Goal: Information Seeking & Learning: Learn about a topic

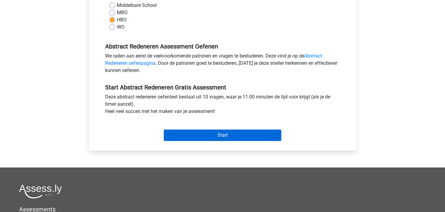
scroll to position [151, 0]
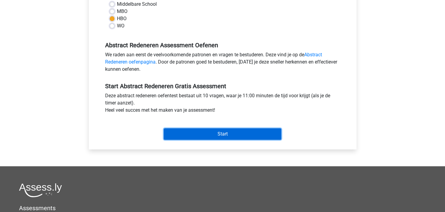
click at [247, 134] on input "Start" at bounding box center [222, 134] width 117 height 11
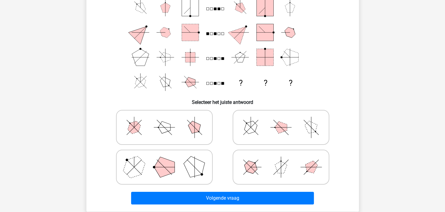
scroll to position [30, 0]
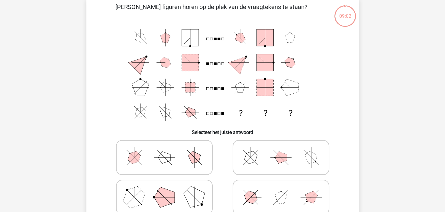
click at [198, 158] on polygon at bounding box center [194, 157] width 17 height 17
click at [168, 150] on input "radio" at bounding box center [166, 148] width 4 height 4
radio input "true"
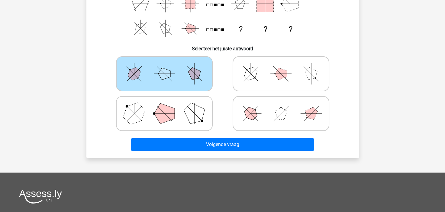
scroll to position [121, 0]
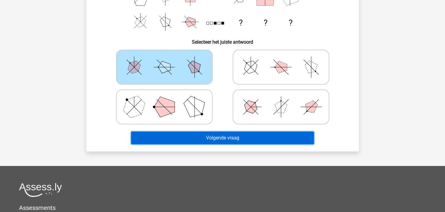
click at [267, 136] on button "Volgende vraag" at bounding box center [222, 138] width 183 height 13
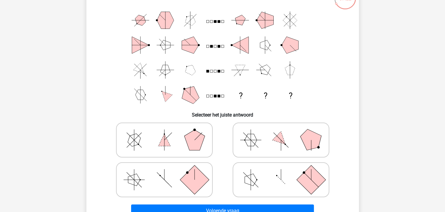
scroll to position [58, 0]
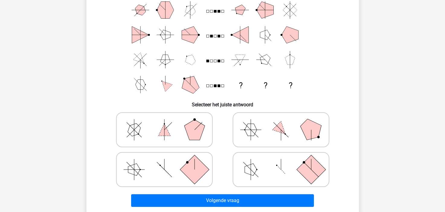
click at [164, 167] on icon at bounding box center [164, 170] width 91 height 30
click at [164, 162] on input "radio" at bounding box center [166, 160] width 4 height 4
radio input "true"
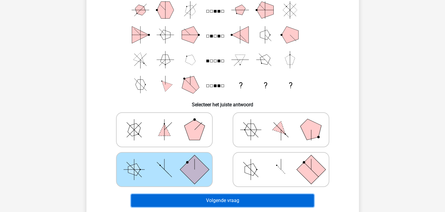
click at [226, 201] on button "Volgende vraag" at bounding box center [222, 201] width 183 height 13
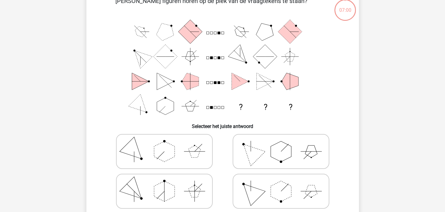
scroll to position [28, 0]
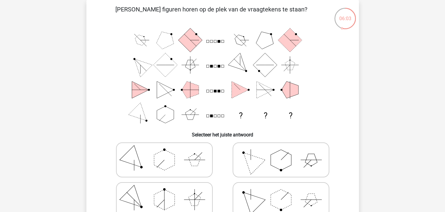
click at [254, 161] on polygon at bounding box center [250, 160] width 29 height 29
click at [281, 153] on input "radio" at bounding box center [283, 151] width 4 height 4
radio input "true"
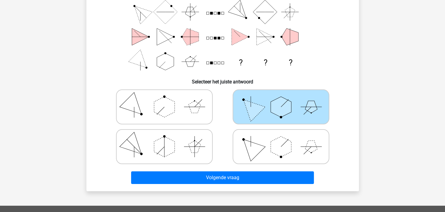
scroll to position [88, 0]
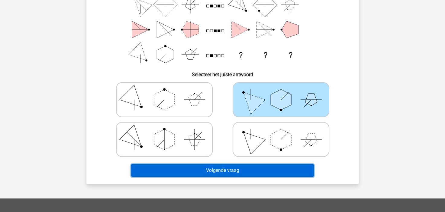
click at [256, 170] on button "Volgende vraag" at bounding box center [222, 170] width 183 height 13
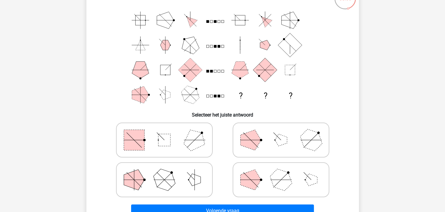
scroll to position [58, 0]
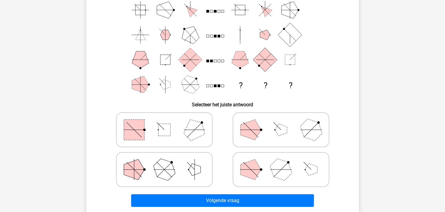
click at [161, 123] on icon at bounding box center [164, 130] width 91 height 30
click at [164, 123] on input "radio" at bounding box center [166, 121] width 4 height 4
radio input "true"
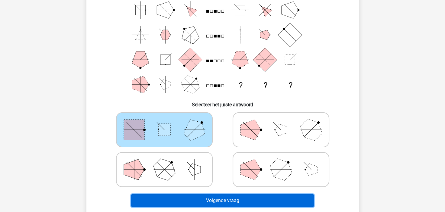
click at [228, 202] on button "Volgende vraag" at bounding box center [222, 201] width 183 height 13
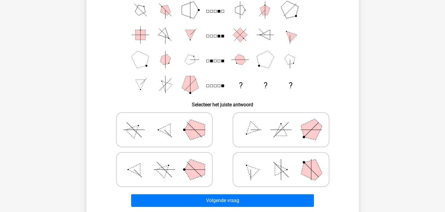
click at [282, 164] on icon at bounding box center [280, 170] width 91 height 30
click at [282, 162] on input "radio" at bounding box center [283, 160] width 4 height 4
radio input "true"
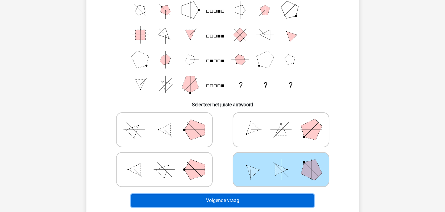
click at [235, 200] on button "Volgende vraag" at bounding box center [222, 201] width 183 height 13
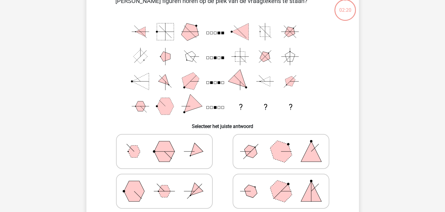
scroll to position [28, 0]
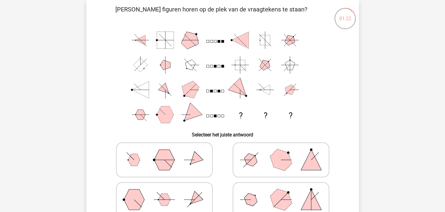
click at [259, 158] on icon at bounding box center [280, 160] width 91 height 30
click at [281, 153] on input "radio" at bounding box center [283, 151] width 4 height 4
radio input "true"
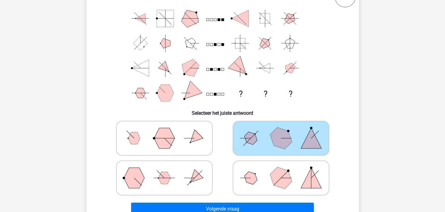
scroll to position [88, 0]
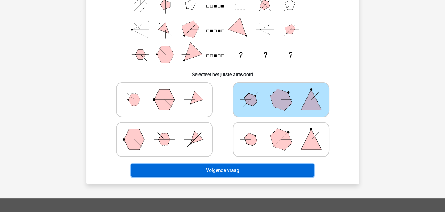
click at [252, 168] on button "Volgende vraag" at bounding box center [222, 170] width 183 height 13
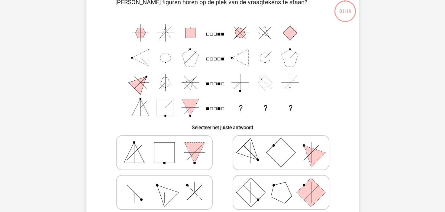
scroll to position [28, 0]
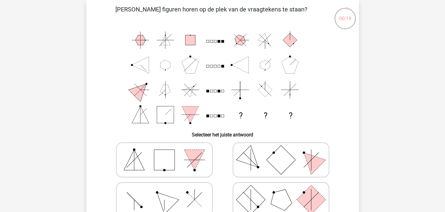
click at [163, 198] on polygon at bounding box center [163, 200] width 29 height 29
click at [164, 193] on input "radio" at bounding box center [166, 191] width 4 height 4
radio input "true"
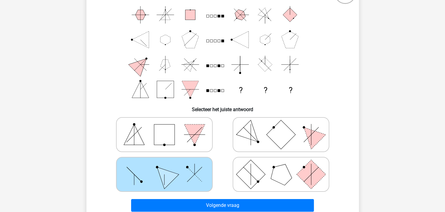
scroll to position [88, 0]
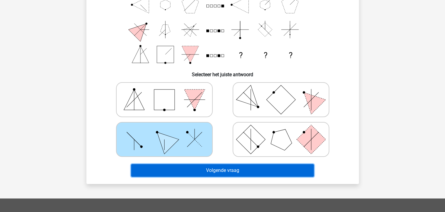
click at [188, 169] on button "Volgende vraag" at bounding box center [222, 170] width 183 height 13
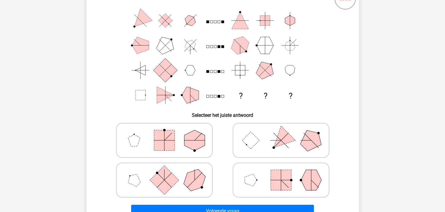
scroll to position [58, 0]
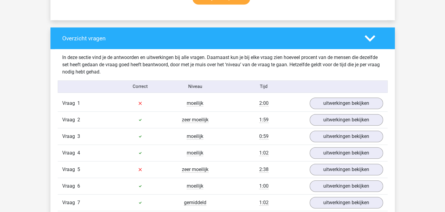
scroll to position [423, 0]
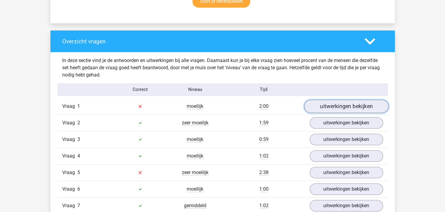
click at [328, 104] on link "uitwerkingen bekijken" at bounding box center [346, 106] width 84 height 13
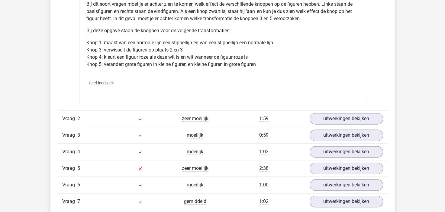
scroll to position [785, 0]
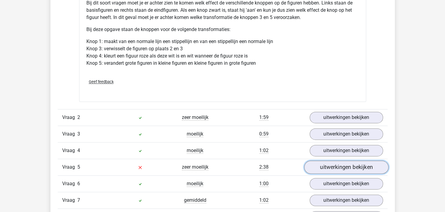
click at [340, 164] on link "uitwerkingen bekijken" at bounding box center [346, 167] width 84 height 13
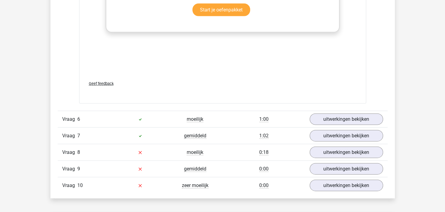
scroll to position [1358, 0]
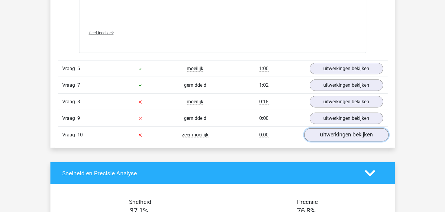
click at [339, 130] on link "uitwerkingen bekijken" at bounding box center [346, 135] width 84 height 13
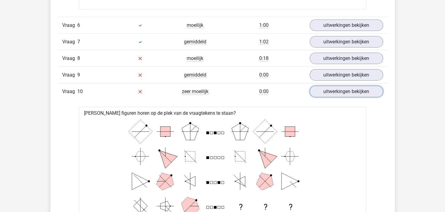
scroll to position [1388, 0]
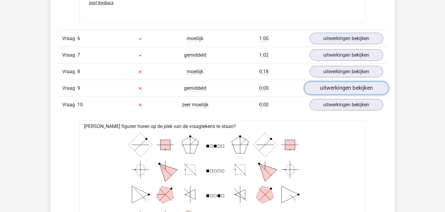
click at [337, 85] on link "uitwerkingen bekijken" at bounding box center [346, 88] width 84 height 13
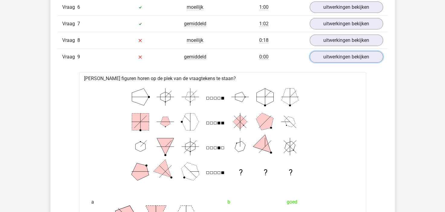
scroll to position [1419, 0]
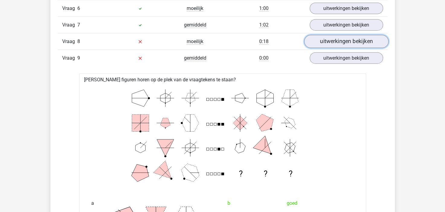
click at [340, 37] on link "uitwerkingen bekijken" at bounding box center [346, 41] width 84 height 13
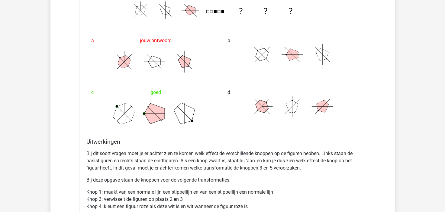
scroll to position [573, 0]
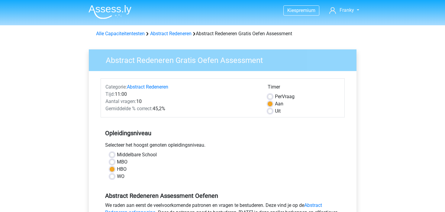
scroll to position [151, 0]
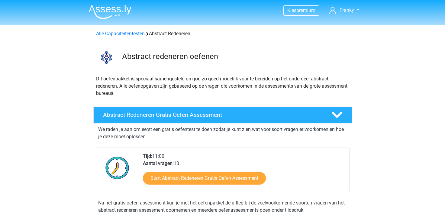
scroll to position [60, 0]
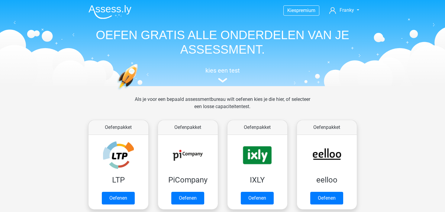
scroll to position [423, 0]
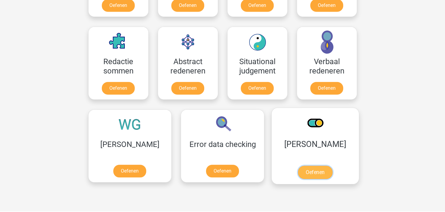
click at [298, 167] on link "Oefenen" at bounding box center [315, 172] width 34 height 13
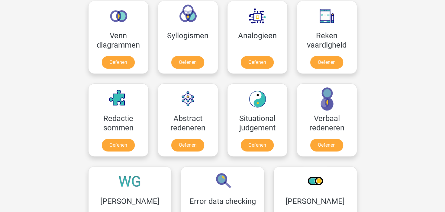
scroll to position [362, 0]
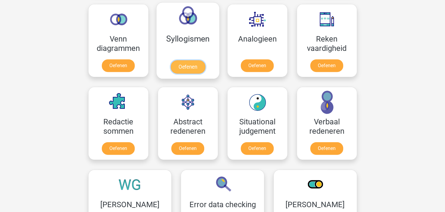
click at [194, 66] on link "Oefenen" at bounding box center [187, 66] width 34 height 13
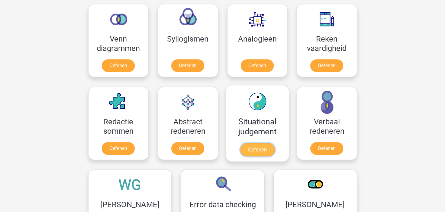
click at [251, 147] on link "Oefenen" at bounding box center [257, 149] width 34 height 13
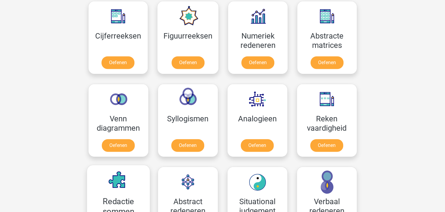
scroll to position [272, 0]
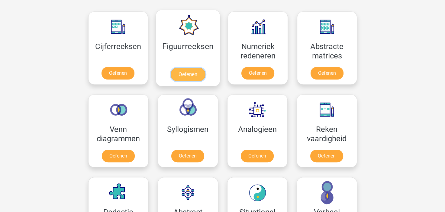
click at [187, 71] on link "Oefenen" at bounding box center [188, 74] width 34 height 13
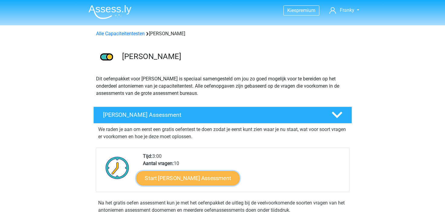
click at [219, 177] on link "Start Antoniemen Gratis Oefen Assessment" at bounding box center [188, 178] width 104 height 14
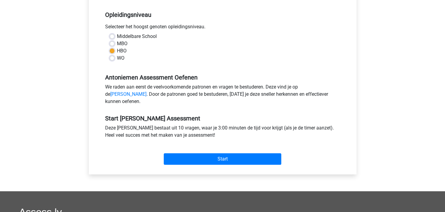
scroll to position [151, 0]
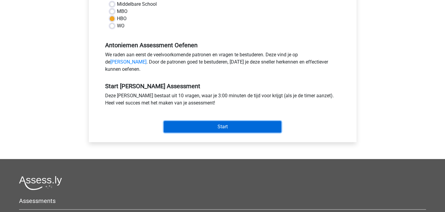
click at [239, 129] on input "Start" at bounding box center [222, 126] width 117 height 11
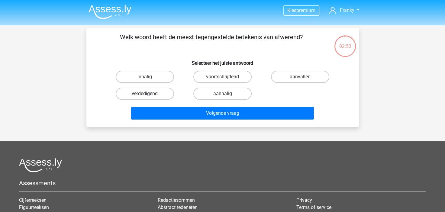
click at [152, 92] on label "verdedigend" at bounding box center [145, 94] width 58 height 12
click at [148, 94] on input "verdedigend" at bounding box center [147, 96] width 4 height 4
radio input "true"
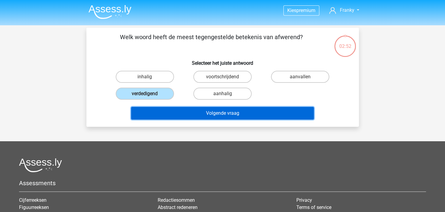
click at [228, 113] on button "Volgende vraag" at bounding box center [222, 113] width 183 height 13
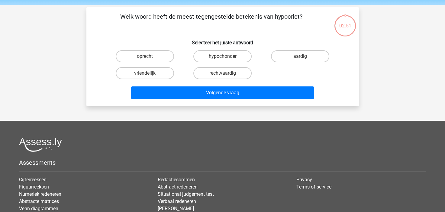
scroll to position [28, 0]
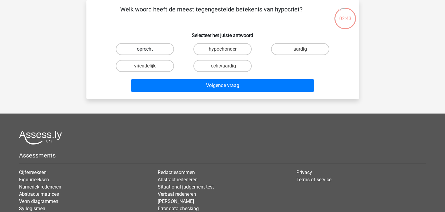
click at [155, 48] on label "oprecht" at bounding box center [145, 49] width 58 height 12
click at [148, 49] on input "oprecht" at bounding box center [147, 51] width 4 height 4
radio input "true"
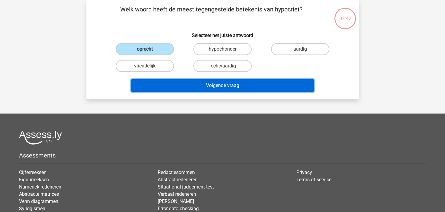
click at [225, 84] on button "Volgende vraag" at bounding box center [222, 85] width 183 height 13
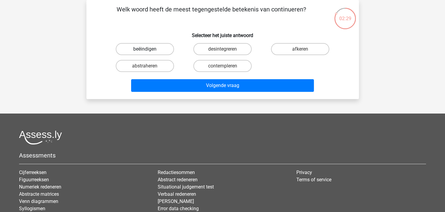
click at [155, 48] on label "beëindigen" at bounding box center [145, 49] width 58 height 12
click at [148, 49] on input "beëindigen" at bounding box center [147, 51] width 4 height 4
radio input "true"
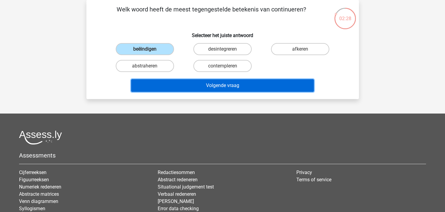
click at [228, 85] on button "Volgende vraag" at bounding box center [222, 85] width 183 height 13
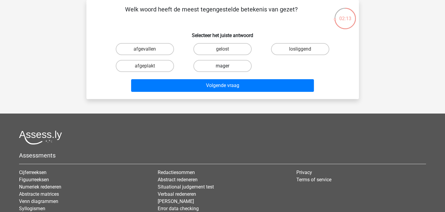
click at [228, 65] on label "mager" at bounding box center [222, 66] width 58 height 12
click at [226, 66] on input "mager" at bounding box center [224, 68] width 4 height 4
radio input "true"
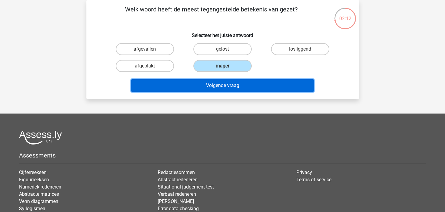
click at [227, 84] on button "Volgende vraag" at bounding box center [222, 85] width 183 height 13
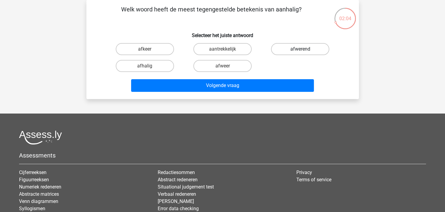
click at [303, 49] on label "afwerend" at bounding box center [300, 49] width 58 height 12
click at [303, 49] on input "afwerend" at bounding box center [302, 51] width 4 height 4
radio input "true"
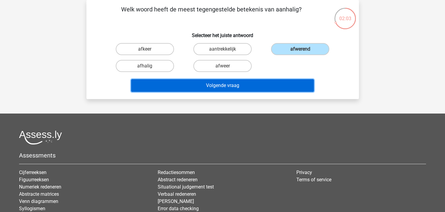
click at [252, 86] on button "Volgende vraag" at bounding box center [222, 85] width 183 height 13
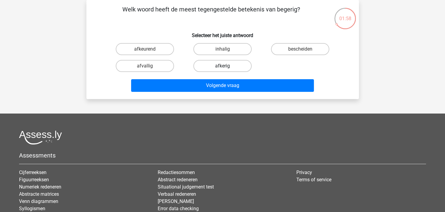
click at [217, 65] on label "afkerig" at bounding box center [222, 66] width 58 height 12
click at [222, 66] on input "afkerig" at bounding box center [224, 68] width 4 height 4
radio input "true"
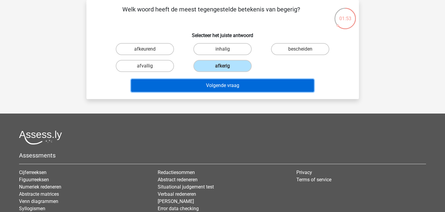
click at [234, 84] on button "Volgende vraag" at bounding box center [222, 85] width 183 height 13
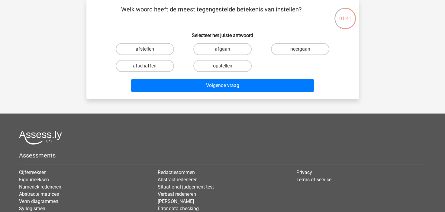
click at [164, 48] on label "afstellen" at bounding box center [145, 49] width 58 height 12
click at [148, 49] on input "afstellen" at bounding box center [147, 51] width 4 height 4
radio input "true"
click at [161, 64] on label "afschaffen" at bounding box center [145, 66] width 58 height 12
click at [148, 66] on input "afschaffen" at bounding box center [147, 68] width 4 height 4
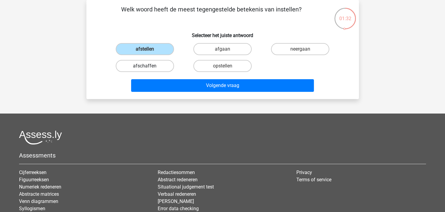
radio input "true"
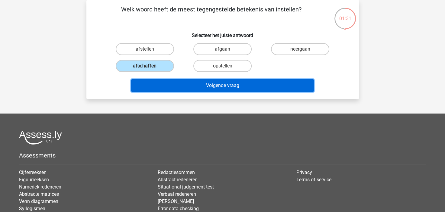
click at [226, 84] on button "Volgende vraag" at bounding box center [222, 85] width 183 height 13
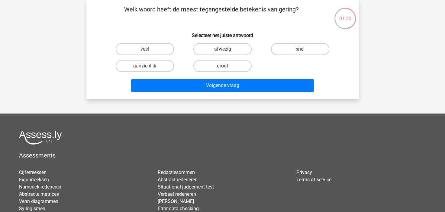
click at [229, 64] on label "groot" at bounding box center [222, 66] width 58 height 12
click at [226, 66] on input "groot" at bounding box center [224, 68] width 4 height 4
radio input "true"
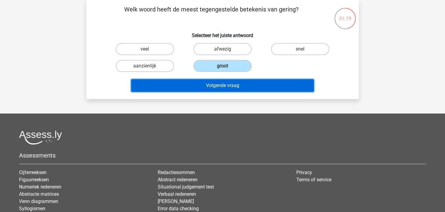
click at [240, 88] on button "Volgende vraag" at bounding box center [222, 85] width 183 height 13
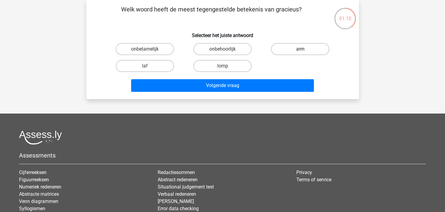
click at [311, 47] on label "arm" at bounding box center [300, 49] width 58 height 12
click at [304, 49] on input "arm" at bounding box center [302, 51] width 4 height 4
radio input "true"
click at [148, 66] on input "laf" at bounding box center [147, 68] width 4 height 4
radio input "true"
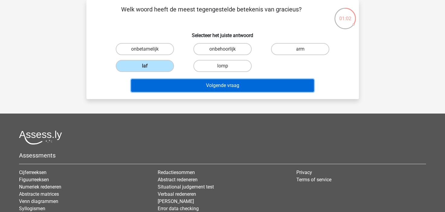
click at [231, 85] on button "Volgende vraag" at bounding box center [222, 85] width 183 height 13
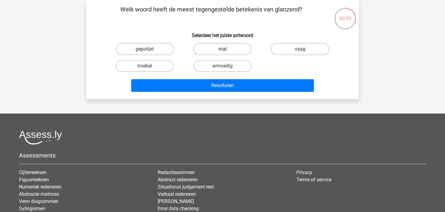
click at [232, 50] on label "mat" at bounding box center [222, 49] width 58 height 12
click at [226, 50] on input "mat" at bounding box center [224, 51] width 4 height 4
radio input "true"
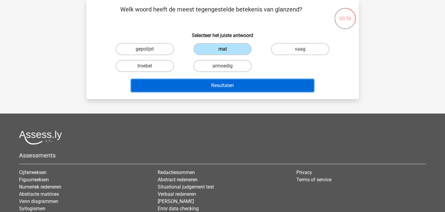
click at [232, 82] on button "Resultaten" at bounding box center [222, 85] width 183 height 13
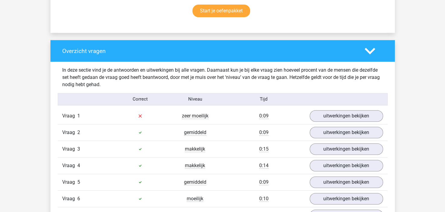
scroll to position [453, 0]
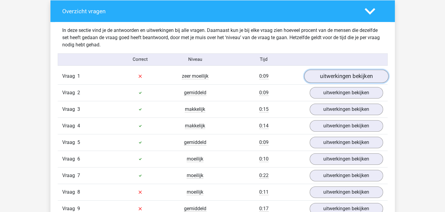
click at [338, 76] on link "uitwerkingen bekijken" at bounding box center [346, 76] width 84 height 13
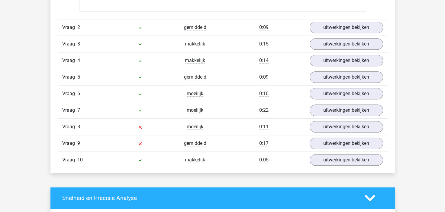
scroll to position [634, 0]
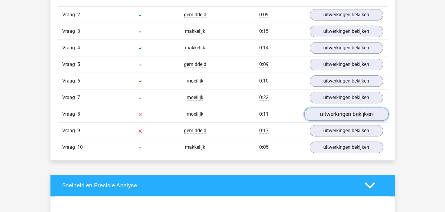
click at [335, 111] on link "uitwerkingen bekijken" at bounding box center [346, 114] width 84 height 13
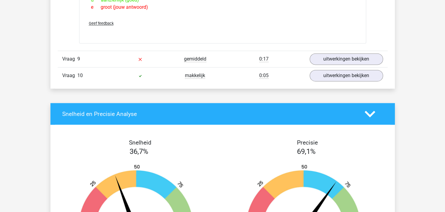
scroll to position [815, 0]
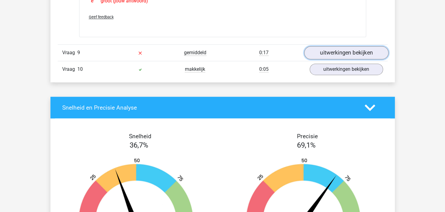
click at [341, 47] on link "uitwerkingen bekijken" at bounding box center [346, 52] width 84 height 13
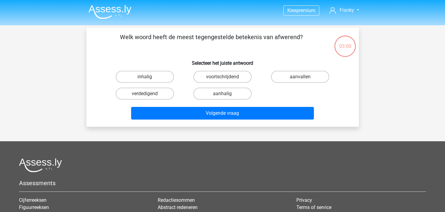
scroll to position [28, 0]
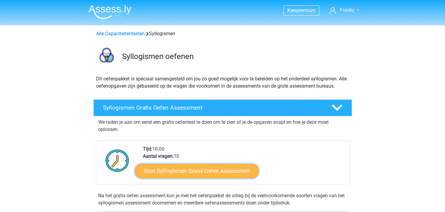
click at [208, 172] on link "Start Syllogismen Gratis Oefen Assessment" at bounding box center [197, 171] width 124 height 14
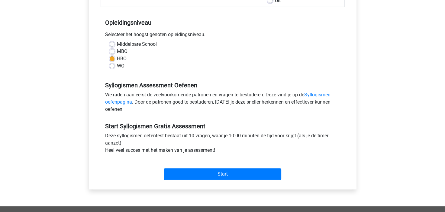
scroll to position [121, 0]
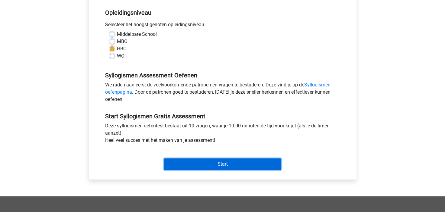
click at [212, 163] on input "Start" at bounding box center [222, 164] width 117 height 11
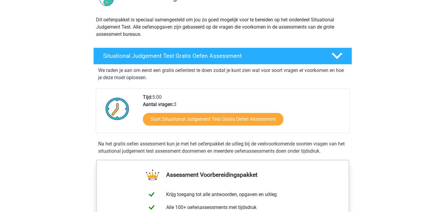
scroll to position [60, 0]
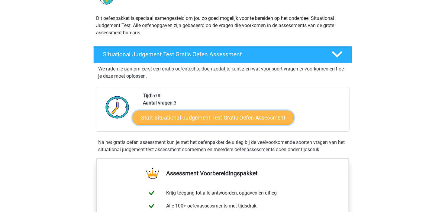
click at [241, 115] on link "Start Situational Judgement Test Gratis Oefen Assessment" at bounding box center [212, 118] width 161 height 14
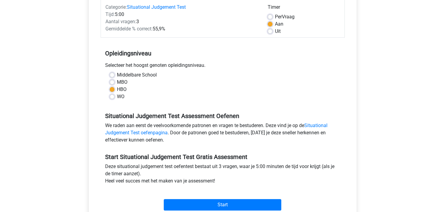
scroll to position [91, 0]
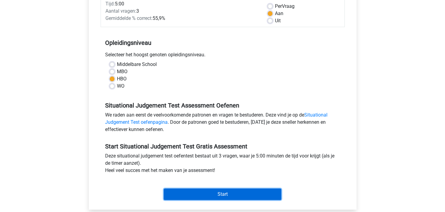
click at [218, 192] on input "Start" at bounding box center [222, 194] width 117 height 11
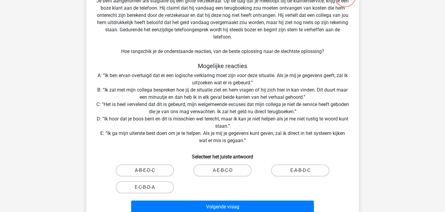
scroll to position [60, 0]
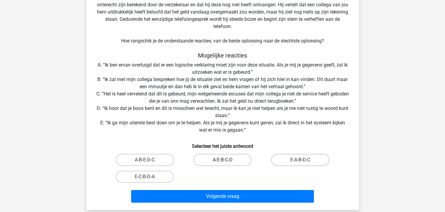
click at [231, 161] on label "A-E-B-C-D" at bounding box center [222, 160] width 58 height 12
click at [226, 161] on input "A-E-B-C-D" at bounding box center [224, 162] width 4 height 4
radio input "true"
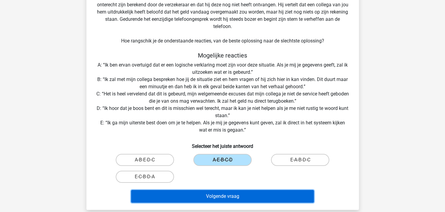
click at [226, 197] on button "Volgende vraag" at bounding box center [222, 196] width 183 height 13
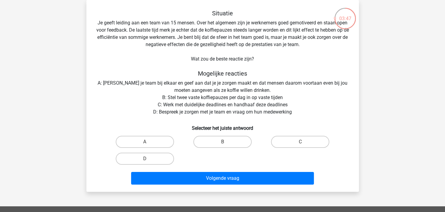
scroll to position [58, 0]
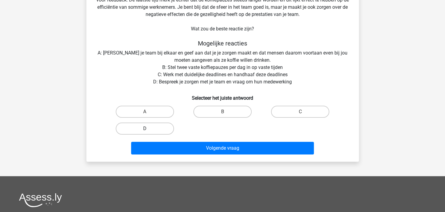
click at [153, 129] on label "D" at bounding box center [145, 129] width 58 height 12
click at [148, 129] on input "D" at bounding box center [147, 131] width 4 height 4
radio input "true"
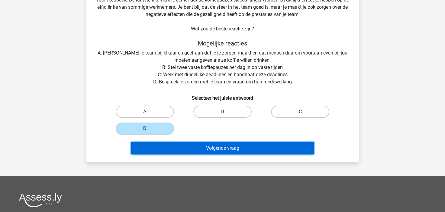
click at [225, 146] on button "Volgende vraag" at bounding box center [222, 148] width 183 height 13
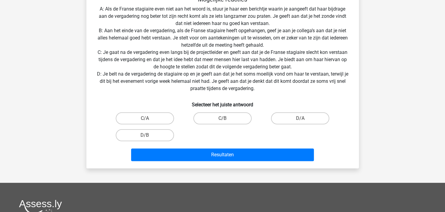
scroll to position [121, 0]
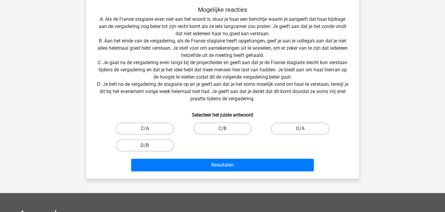
click at [155, 142] on label "D/B" at bounding box center [145, 146] width 58 height 12
click at [148, 146] on input "D/B" at bounding box center [147, 148] width 4 height 4
radio input "true"
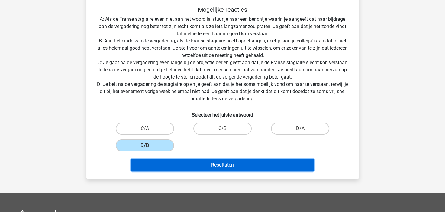
click at [222, 163] on button "Resultaten" at bounding box center [222, 165] width 183 height 13
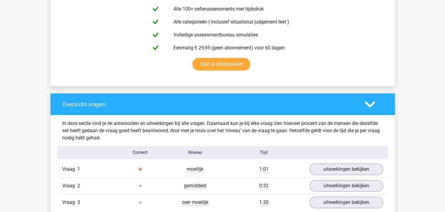
scroll to position [392, 0]
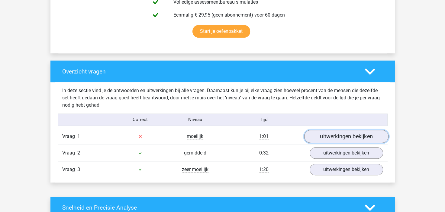
click at [345, 135] on link "uitwerkingen bekijken" at bounding box center [346, 136] width 84 height 13
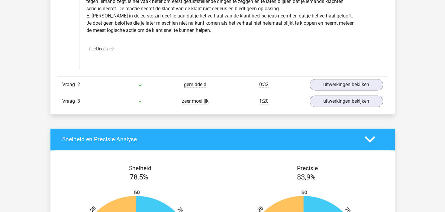
scroll to position [845, 0]
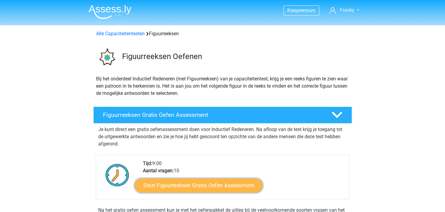
click at [198, 184] on link "Start Figuurreeksen Gratis Oefen Assessment" at bounding box center [198, 185] width 128 height 14
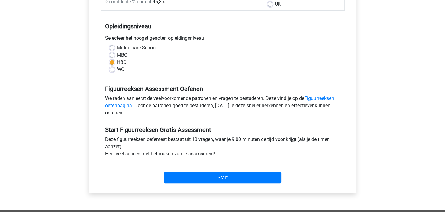
scroll to position [121, 0]
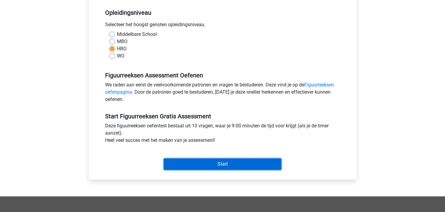
click at [221, 164] on input "Start" at bounding box center [222, 164] width 117 height 11
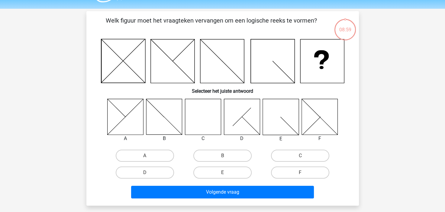
scroll to position [30, 0]
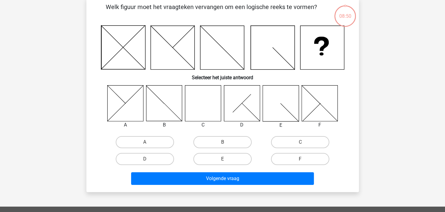
click at [207, 112] on icon at bounding box center [203, 103] width 36 height 36
click at [303, 141] on label "C" at bounding box center [300, 142] width 58 height 12
click at [303, 142] on input "C" at bounding box center [302, 144] width 4 height 4
radio input "true"
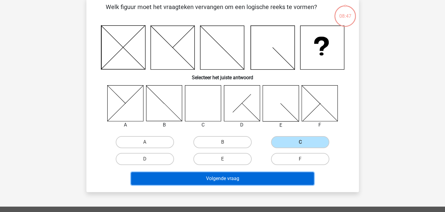
click at [239, 178] on button "Volgende vraag" at bounding box center [222, 179] width 183 height 13
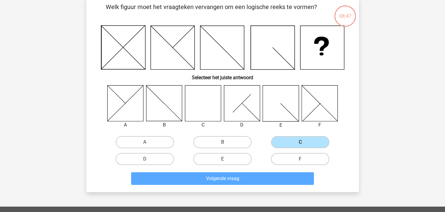
scroll to position [28, 0]
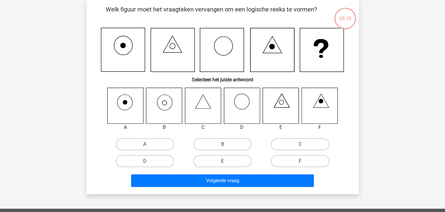
click at [164, 104] on icon at bounding box center [164, 106] width 36 height 36
click at [231, 141] on label "B" at bounding box center [222, 145] width 58 height 12
click at [226, 145] on input "B" at bounding box center [224, 147] width 4 height 4
radio input "true"
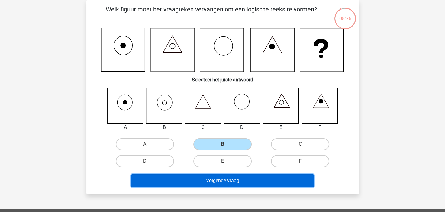
click at [225, 181] on button "Volgende vraag" at bounding box center [222, 181] width 183 height 13
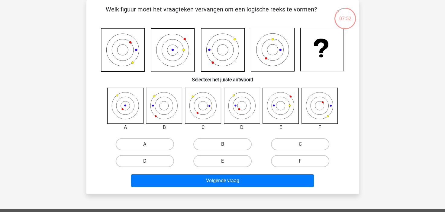
click at [167, 161] on label "D" at bounding box center [145, 161] width 58 height 12
click at [148, 161] on input "D" at bounding box center [147, 163] width 4 height 4
radio input "true"
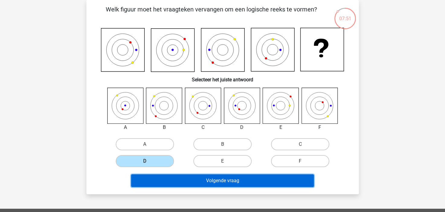
click at [216, 181] on button "Volgende vraag" at bounding box center [222, 181] width 183 height 13
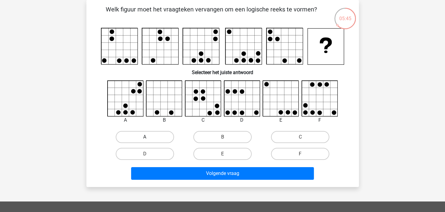
click at [147, 132] on label "A" at bounding box center [145, 137] width 58 height 12
click at [147, 137] on input "A" at bounding box center [147, 139] width 4 height 4
radio input "true"
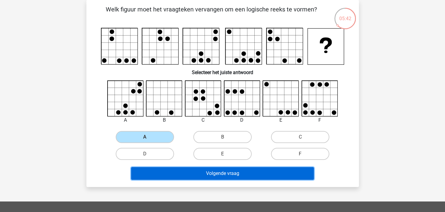
click at [227, 171] on button "Volgende vraag" at bounding box center [222, 174] width 183 height 13
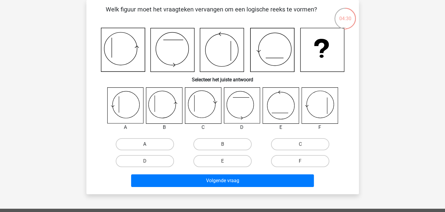
click at [140, 144] on label "A" at bounding box center [145, 145] width 58 height 12
click at [145, 145] on input "A" at bounding box center [147, 147] width 4 height 4
radio input "true"
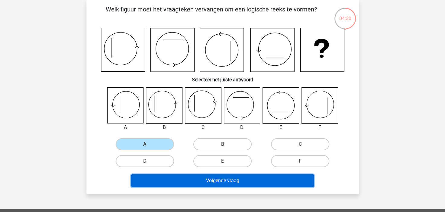
click at [214, 180] on button "Volgende vraag" at bounding box center [222, 181] width 183 height 13
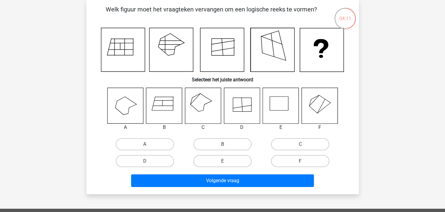
click at [199, 103] on icon at bounding box center [203, 106] width 36 height 36
click at [289, 141] on label "C" at bounding box center [300, 145] width 58 height 12
click at [300, 145] on input "C" at bounding box center [302, 147] width 4 height 4
radio input "true"
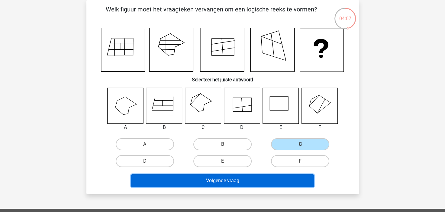
click at [247, 180] on button "Volgende vraag" at bounding box center [222, 181] width 183 height 13
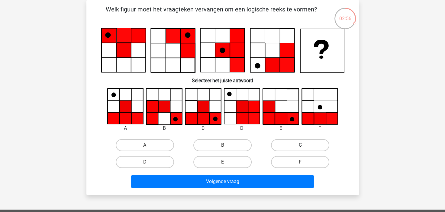
click at [307, 142] on label "C" at bounding box center [300, 145] width 58 height 12
click at [304, 145] on input "C" at bounding box center [302, 147] width 4 height 4
radio input "true"
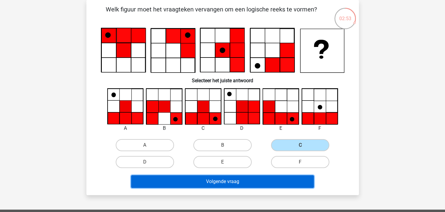
click at [223, 181] on button "Volgende vraag" at bounding box center [222, 182] width 183 height 13
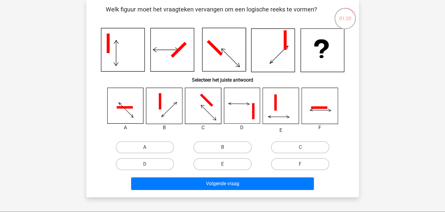
click at [276, 111] on icon at bounding box center [275, 103] width 2 height 16
click at [223, 164] on label "E" at bounding box center [222, 164] width 58 height 12
click at [223, 164] on input "E" at bounding box center [224, 166] width 4 height 4
radio input "true"
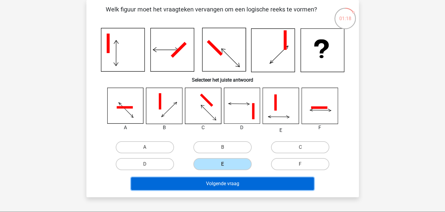
click at [229, 183] on button "Volgende vraag" at bounding box center [222, 184] width 183 height 13
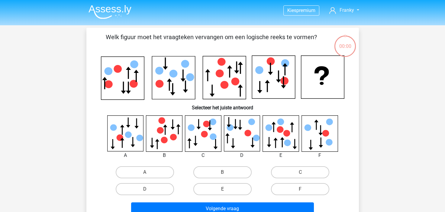
scroll to position [28, 0]
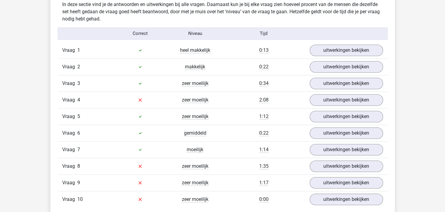
scroll to position [513, 0]
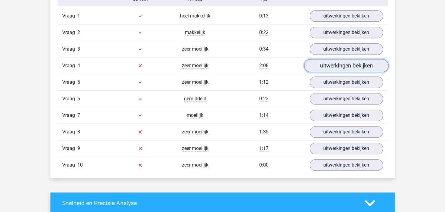
click at [336, 65] on link "uitwerkingen bekijken" at bounding box center [346, 65] width 84 height 13
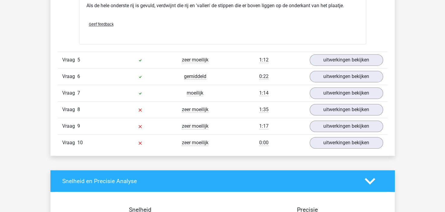
scroll to position [905, 0]
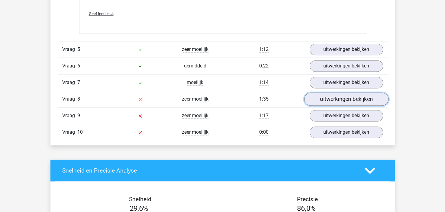
click at [339, 97] on link "uitwerkingen bekijken" at bounding box center [346, 99] width 84 height 13
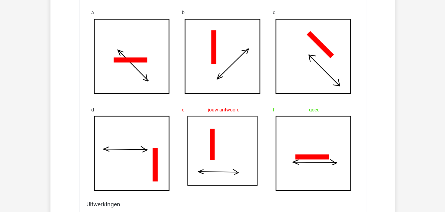
scroll to position [1117, 0]
